Goal: Complete application form

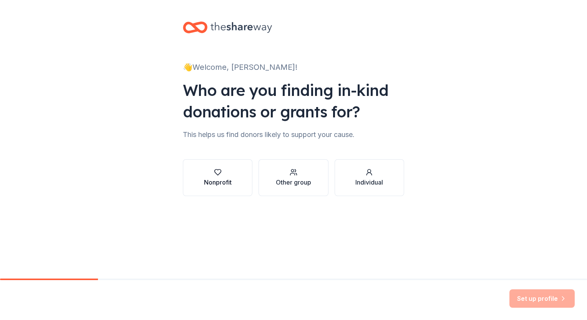
click at [239, 191] on button "Nonprofit" at bounding box center [218, 177] width 70 height 37
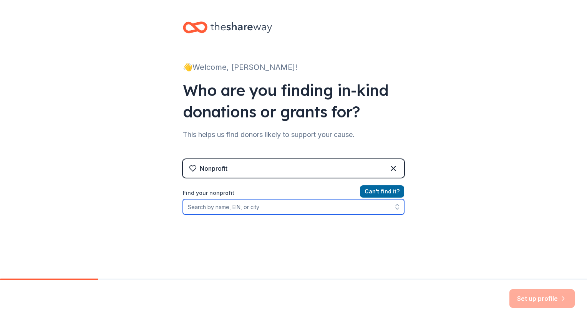
click at [256, 212] on input "Find your nonprofit" at bounding box center [293, 206] width 221 height 15
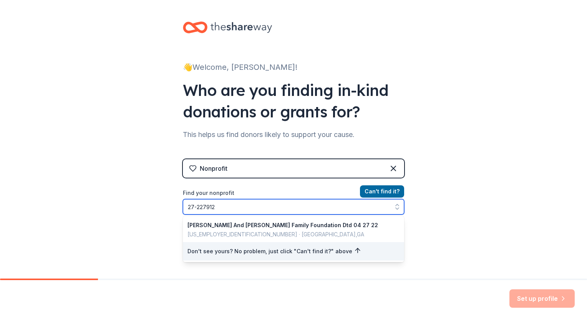
type input "[US_EMPLOYER_IDENTIFICATION_NUMBER]"
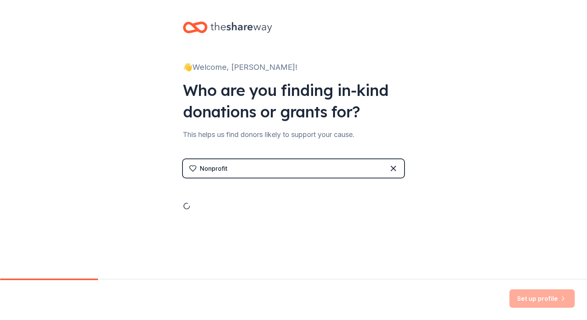
click at [244, 228] on div "👋 Welcome, [PERSON_NAME]! Who are you finding in-kind donations or grants for? …" at bounding box center [294, 131] width 246 height 262
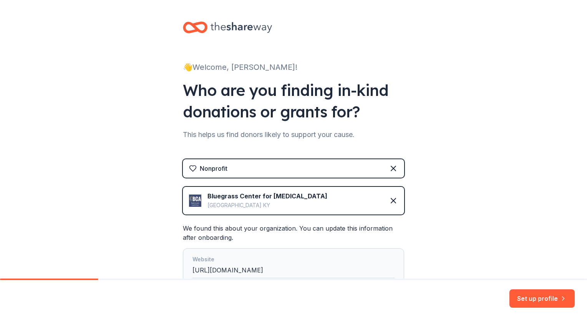
scroll to position [130, 0]
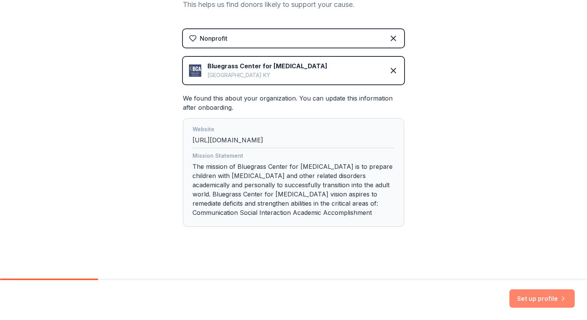
click at [539, 295] on button "Set up profile" at bounding box center [541, 299] width 65 height 18
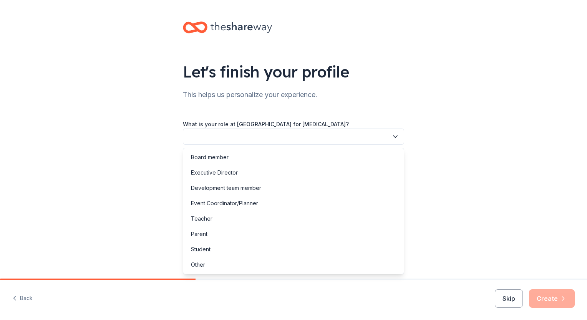
click at [400, 139] on button "button" at bounding box center [293, 137] width 221 height 16
click at [270, 186] on div "Development team member" at bounding box center [293, 188] width 217 height 15
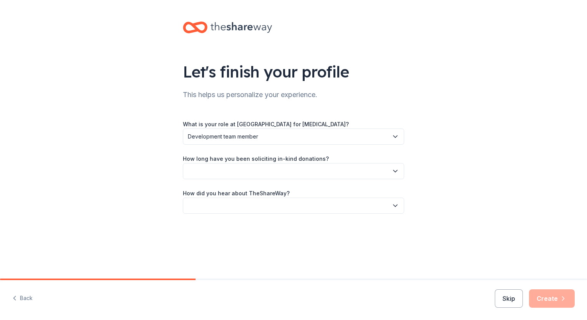
click at [257, 175] on button "button" at bounding box center [293, 171] width 221 height 16
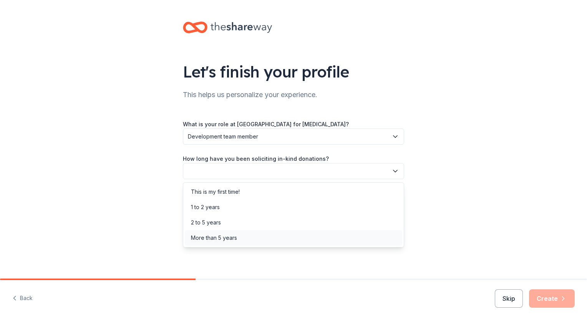
click at [234, 240] on div "More than 5 years" at bounding box center [214, 238] width 46 height 9
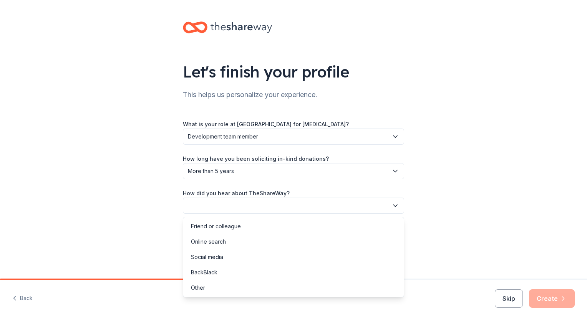
click at [226, 204] on button "button" at bounding box center [293, 206] width 221 height 16
click at [226, 243] on div "Online search" at bounding box center [208, 241] width 35 height 9
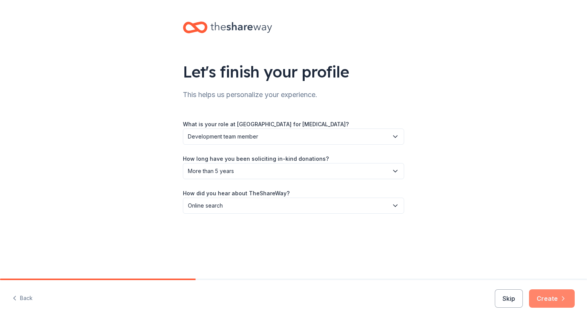
click at [552, 294] on button "Create" at bounding box center [552, 299] width 46 height 18
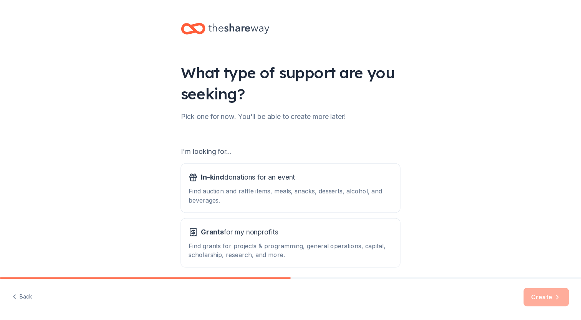
scroll to position [31, 0]
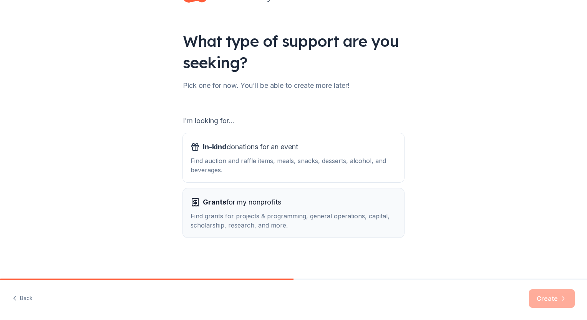
click at [290, 212] on div "Find grants for projects & programming, general operations, capital, scholarshi…" at bounding box center [294, 221] width 206 height 18
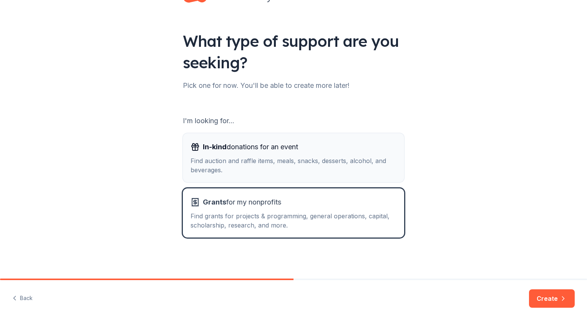
click at [362, 167] on div "Find auction and raffle items, meals, snacks, desserts, alcohol, and beverages." at bounding box center [294, 165] width 206 height 18
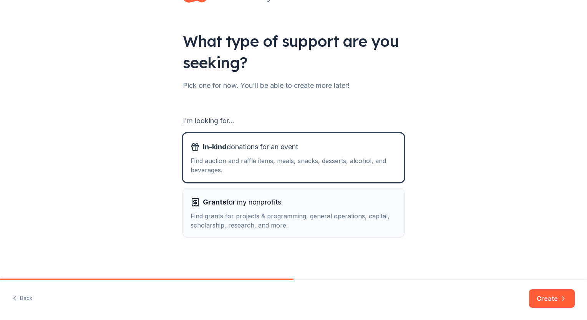
click at [360, 212] on div "Find grants for projects & programming, general operations, capital, scholarshi…" at bounding box center [294, 221] width 206 height 18
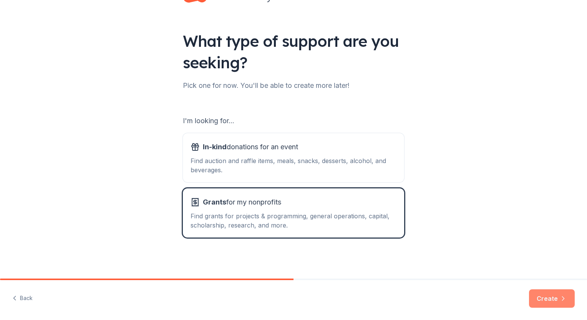
click at [570, 299] on button "Create" at bounding box center [552, 299] width 46 height 18
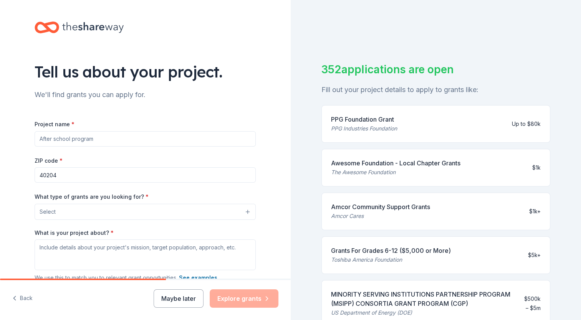
click at [76, 136] on input "Project name *" at bounding box center [145, 138] width 221 height 15
type input "Organization Capital Campaign"
click at [71, 177] on input "40204" at bounding box center [145, 175] width 221 height 15
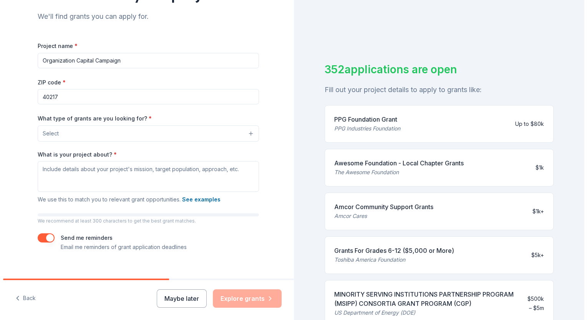
scroll to position [88, 0]
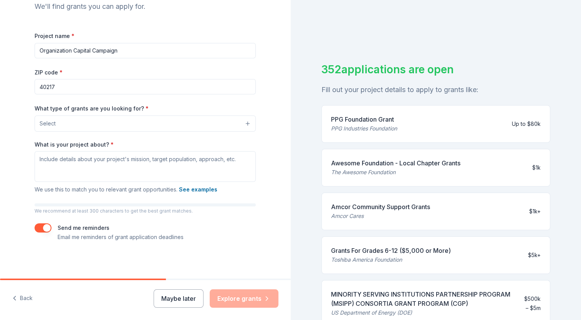
type input "40217"
click at [144, 124] on button "Select" at bounding box center [145, 124] width 221 height 16
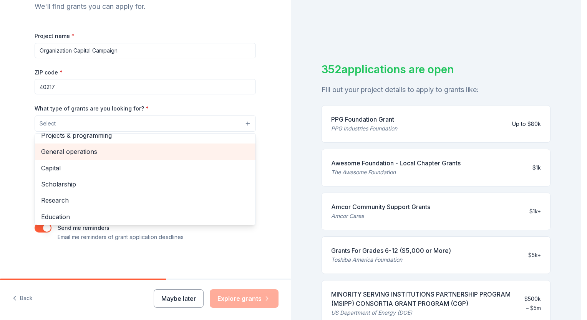
scroll to position [8, 0]
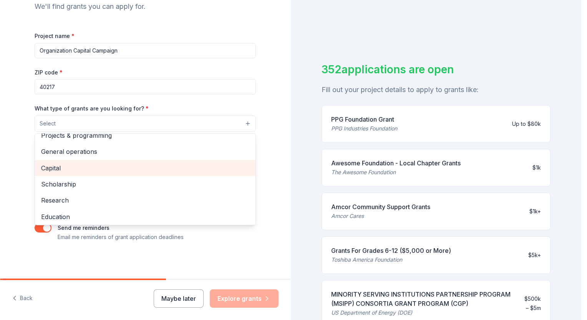
click at [121, 164] on span "Capital" at bounding box center [145, 168] width 208 height 10
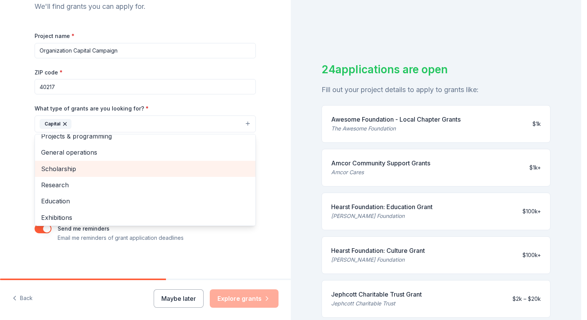
scroll to position [0, 0]
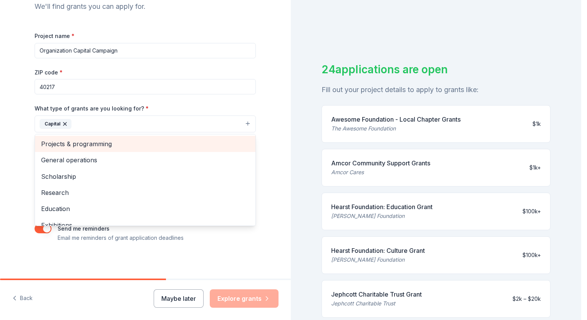
click at [90, 146] on span "Projects & programming" at bounding box center [145, 144] width 208 height 10
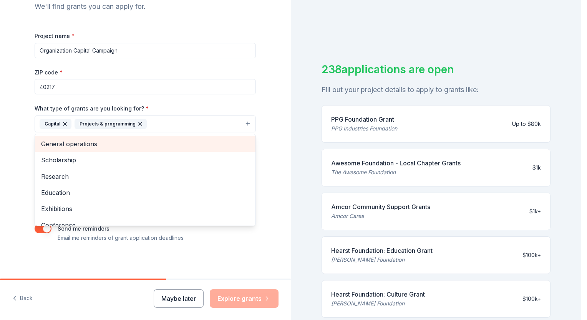
click at [84, 140] on span "General operations" at bounding box center [145, 144] width 208 height 10
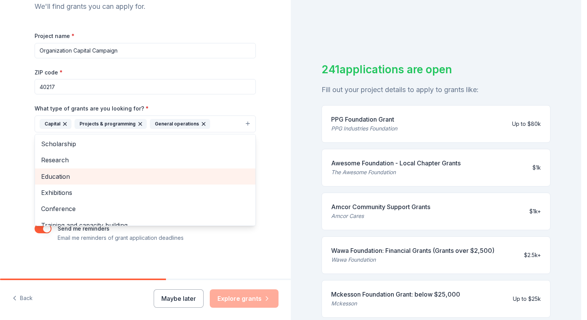
click at [73, 179] on span "Education" at bounding box center [145, 177] width 208 height 10
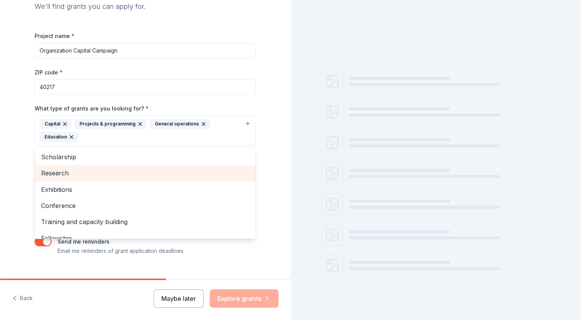
scroll to position [25, 0]
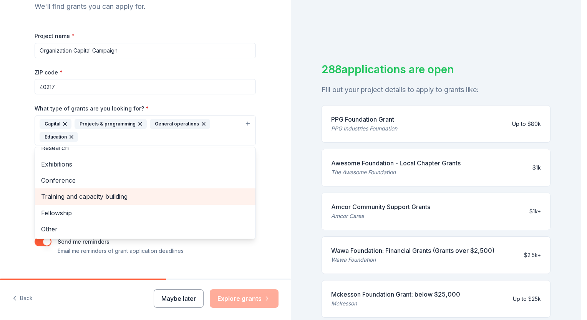
click at [80, 203] on div "Training and capacity building" at bounding box center [145, 197] width 221 height 16
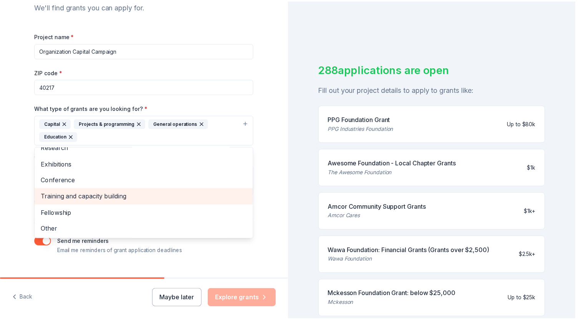
scroll to position [9, 0]
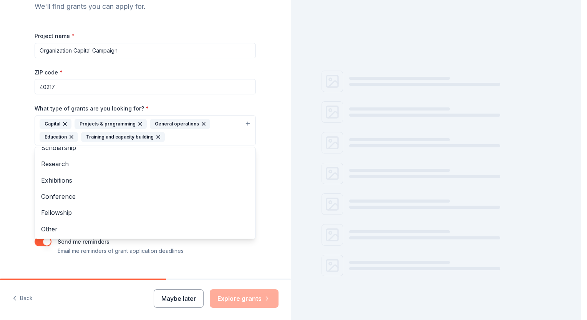
click at [10, 179] on div "Tell us about your project. We'll find grants you can apply for. Project name *…" at bounding box center [145, 102] width 291 height 381
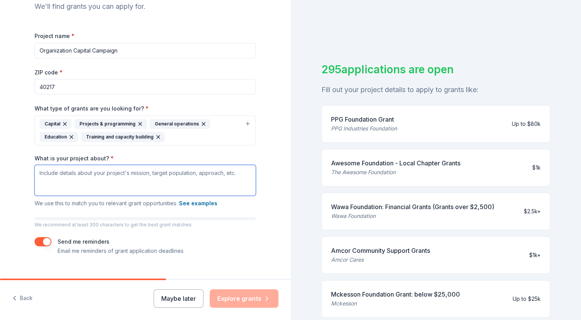
click at [109, 180] on textarea "What is your project about? *" at bounding box center [145, 180] width 221 height 31
